Goal: Find specific page/section: Find specific page/section

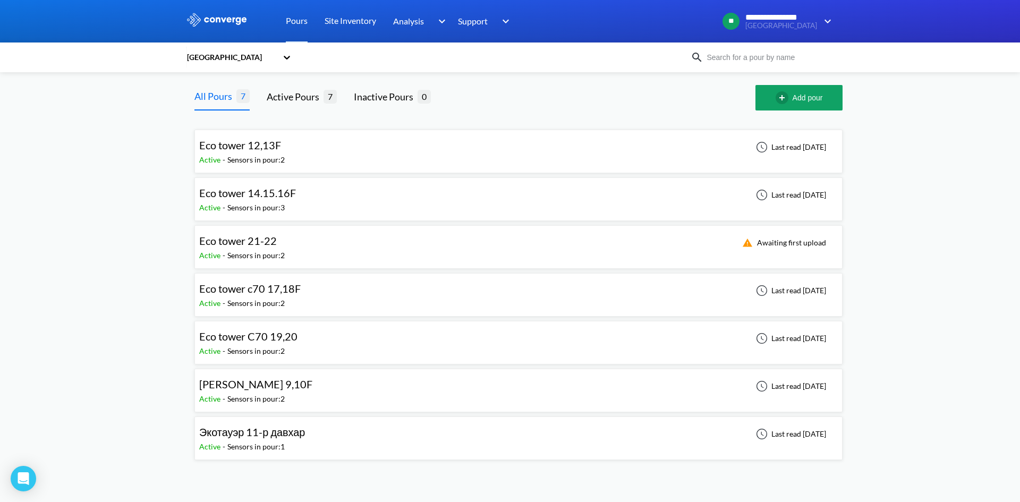
click at [1020, 204] on div "**********" at bounding box center [510, 234] width 1020 height 469
click at [265, 60] on div "[GEOGRAPHIC_DATA]" at bounding box center [231, 58] width 91 height 12
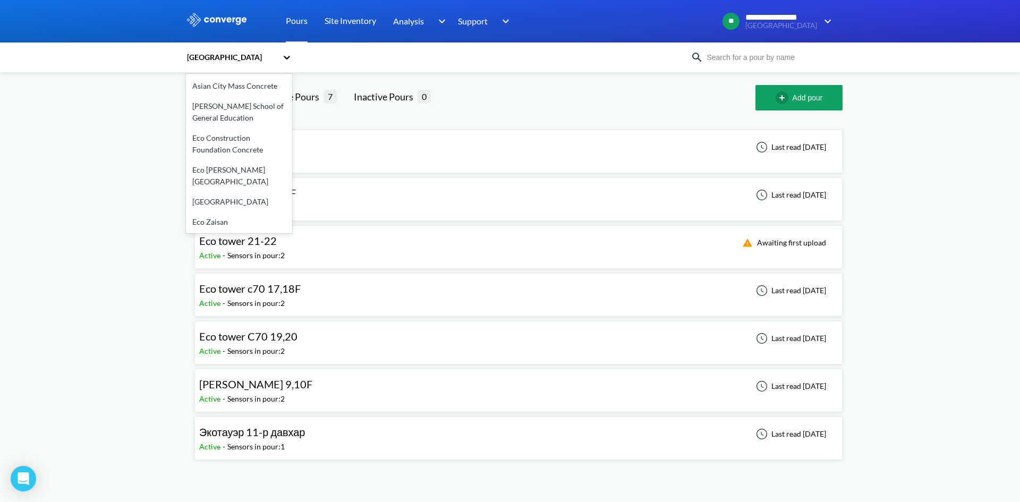
click at [240, 171] on div "Eco [PERSON_NAME][GEOGRAPHIC_DATA]" at bounding box center [239, 176] width 106 height 32
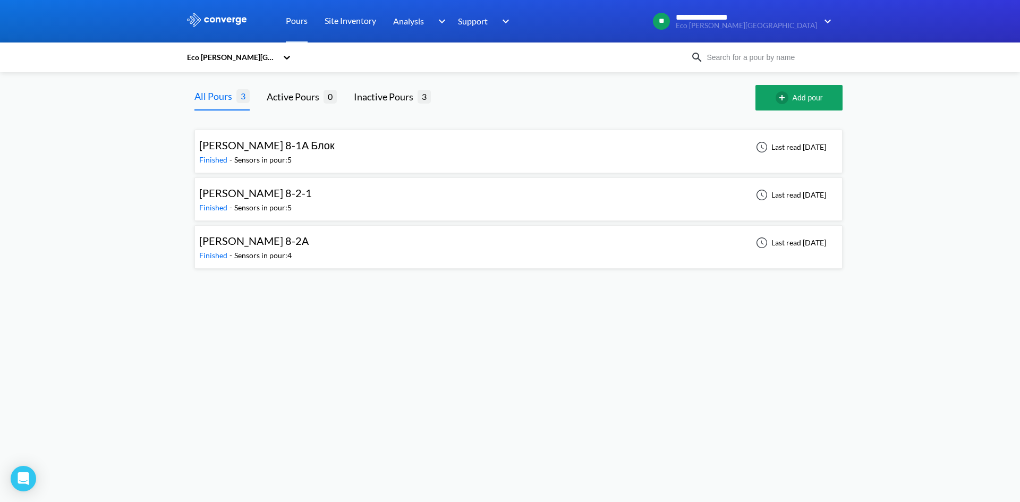
click at [275, 259] on div "Sensors in pour: 4" at bounding box center [262, 256] width 57 height 12
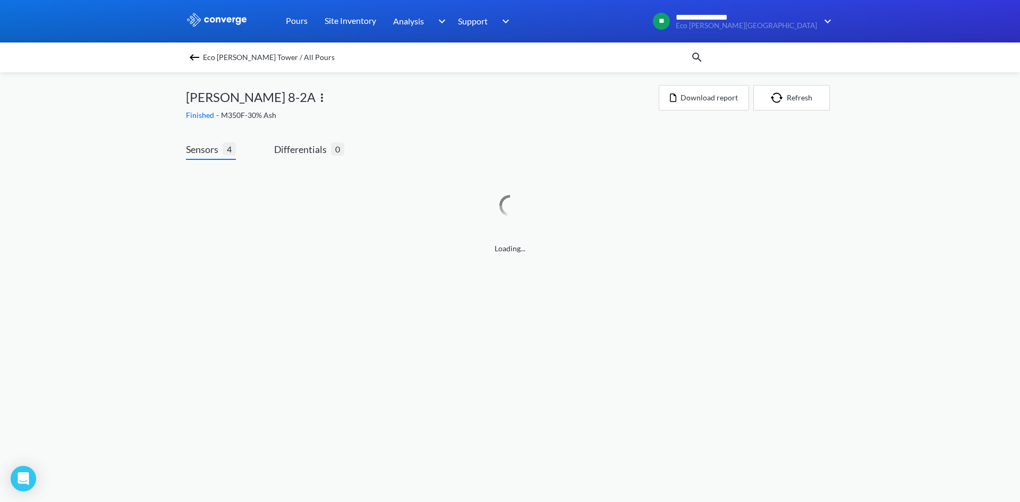
click at [236, 60] on span "Eco [PERSON_NAME] Tower / All Pours" at bounding box center [269, 57] width 132 height 15
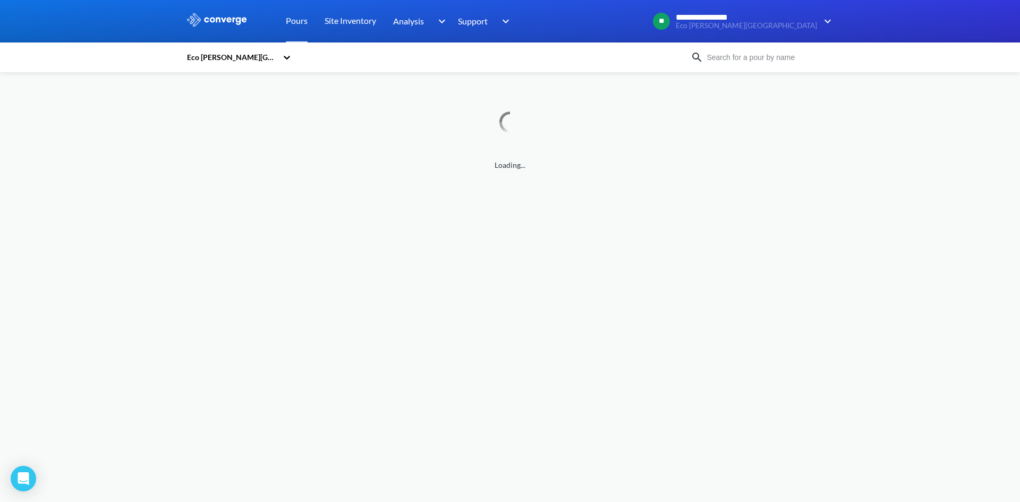
click at [251, 58] on div "Eco [PERSON_NAME][GEOGRAPHIC_DATA]" at bounding box center [231, 58] width 91 height 12
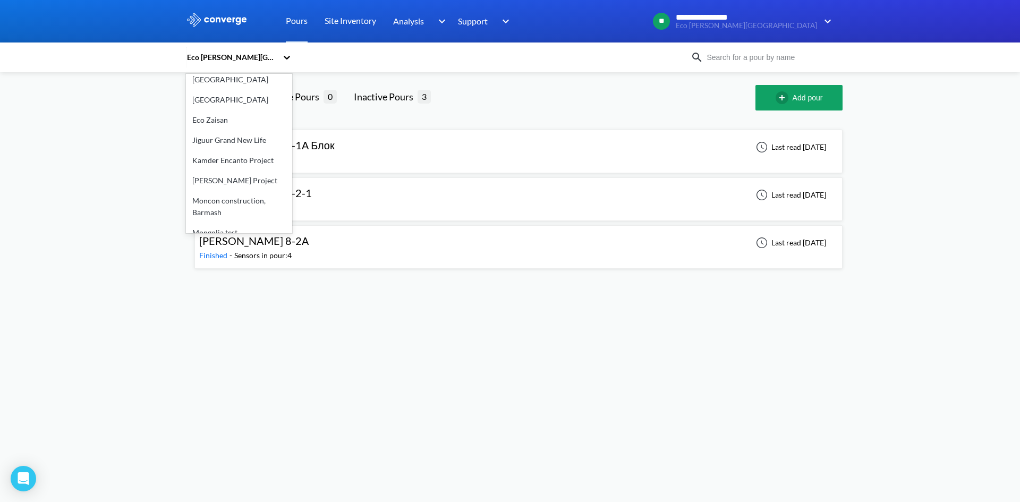
click at [251, 171] on div "[PERSON_NAME] Project" at bounding box center [239, 181] width 106 height 20
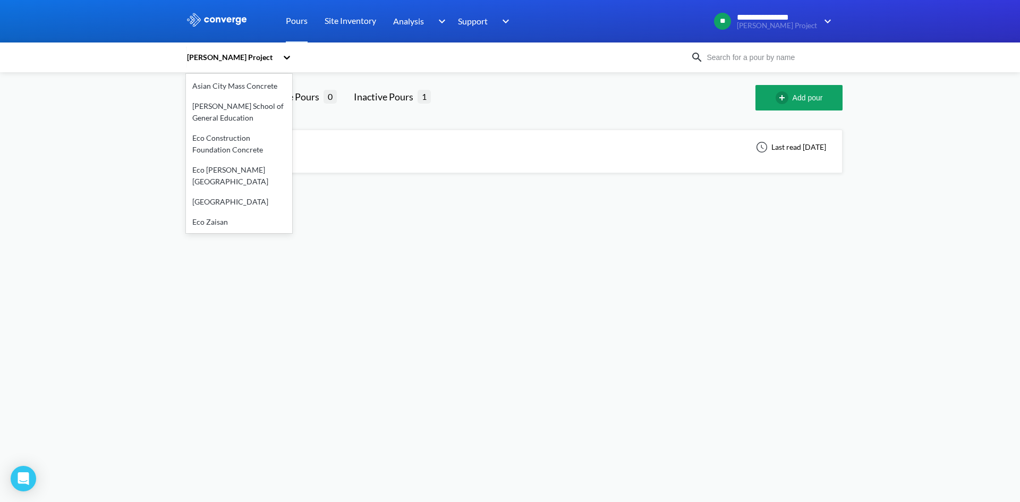
click at [274, 61] on div "[PERSON_NAME] Project" at bounding box center [231, 58] width 91 height 12
click at [237, 192] on div "Moncon construction, Barmash" at bounding box center [239, 207] width 106 height 32
